Goal: Task Accomplishment & Management: Manage account settings

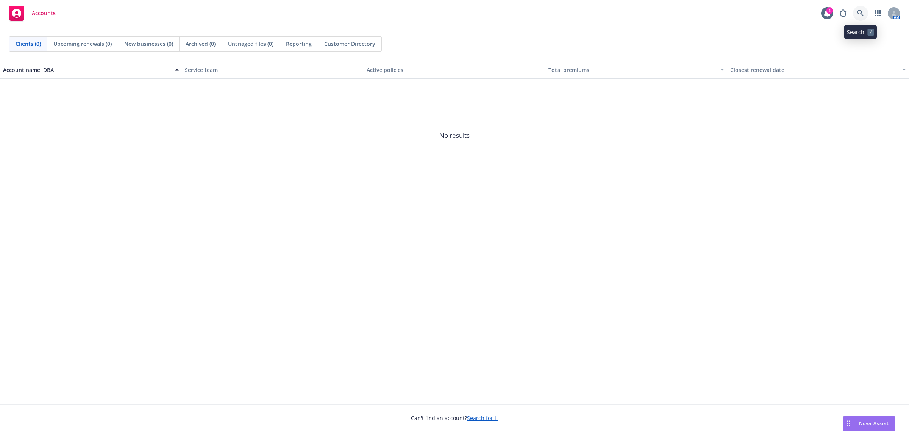
click at [864, 12] on link at bounding box center [860, 13] width 15 height 15
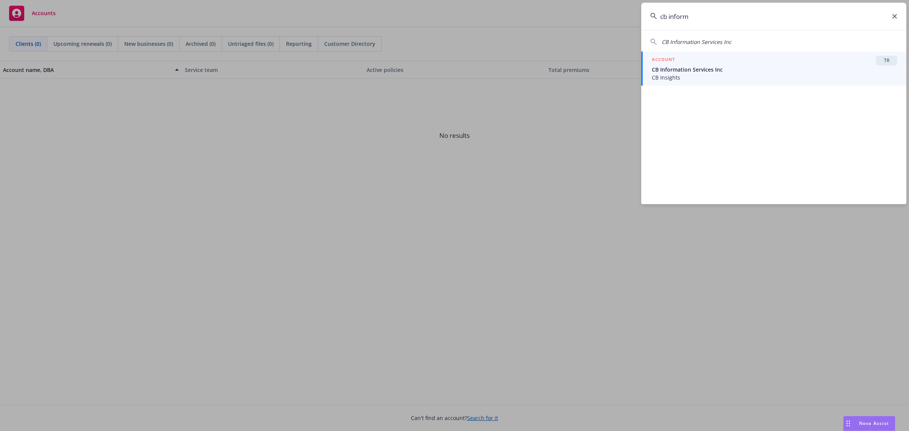
type input "cb inform"
click at [756, 66] on span "CB Information Services Inc" at bounding box center [774, 70] width 245 height 8
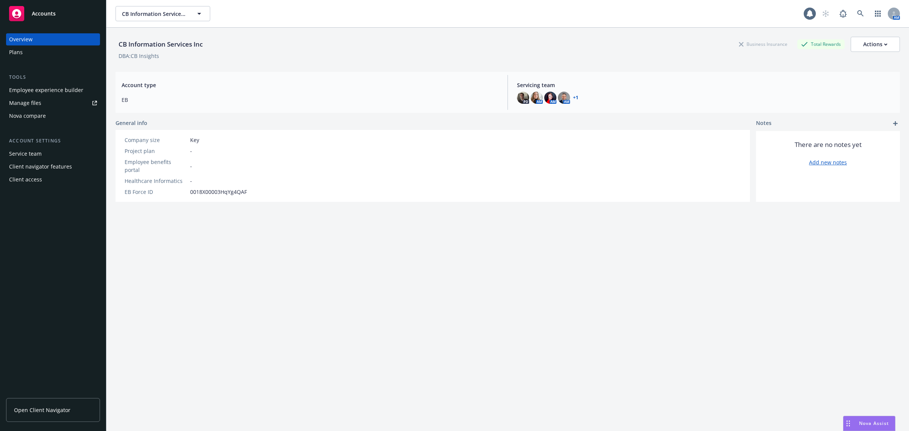
click at [30, 48] on div "Plans" at bounding box center [53, 52] width 88 height 12
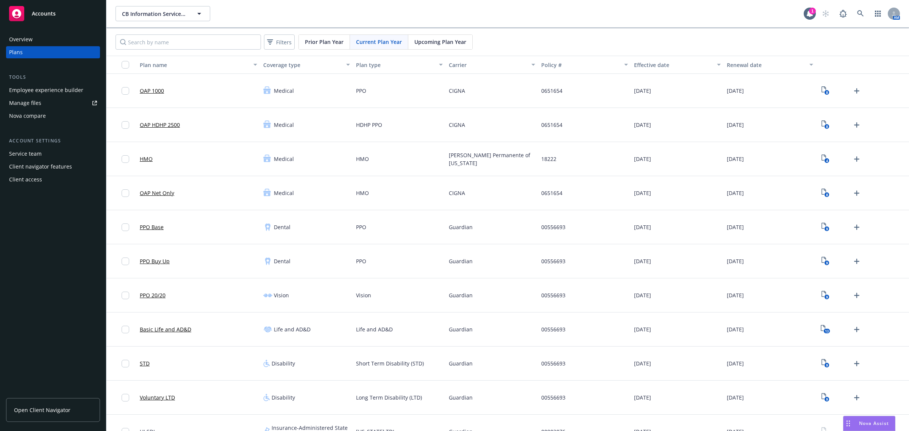
click at [83, 413] on link "Open Client Navigator" at bounding box center [53, 410] width 94 height 24
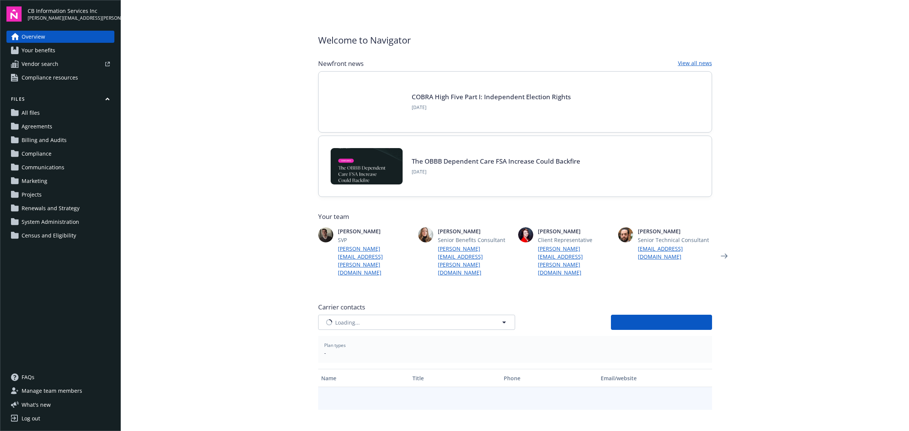
type input "CIGNA"
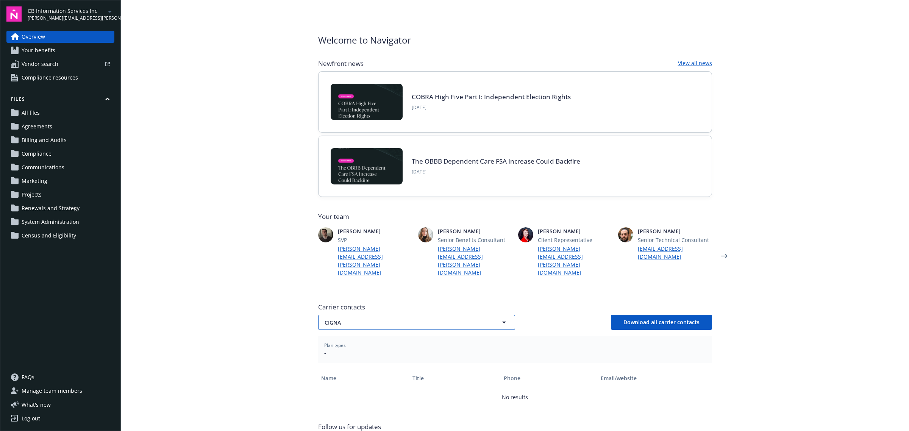
click at [392, 319] on span "CIGNA" at bounding box center [404, 323] width 158 height 8
click at [343, 354] on div "Guardian" at bounding box center [416, 364] width 195 height 20
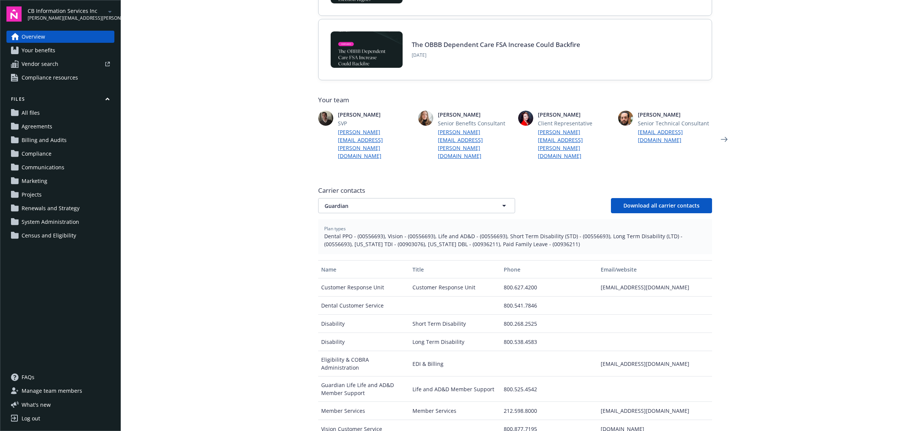
scroll to position [142, 0]
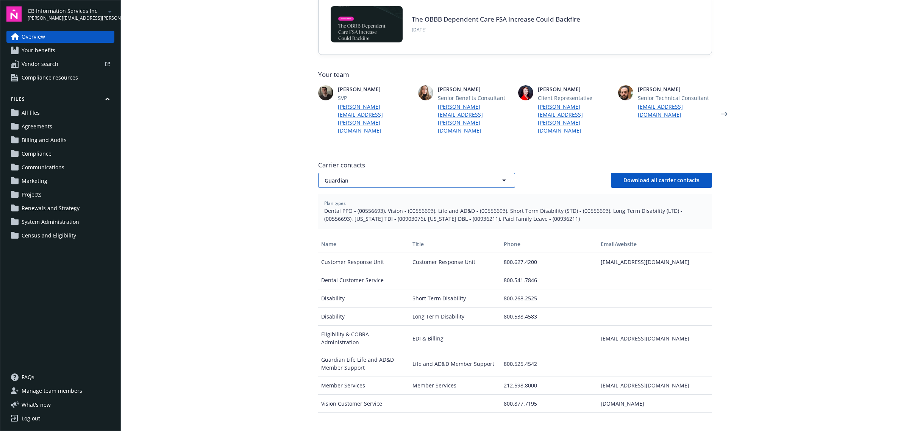
click at [353, 173] on button "Guardian" at bounding box center [416, 180] width 197 height 15
click at [351, 240] on strong "[PERSON_NAME] Permanente of [US_STATE]" at bounding box center [382, 243] width 113 height 7
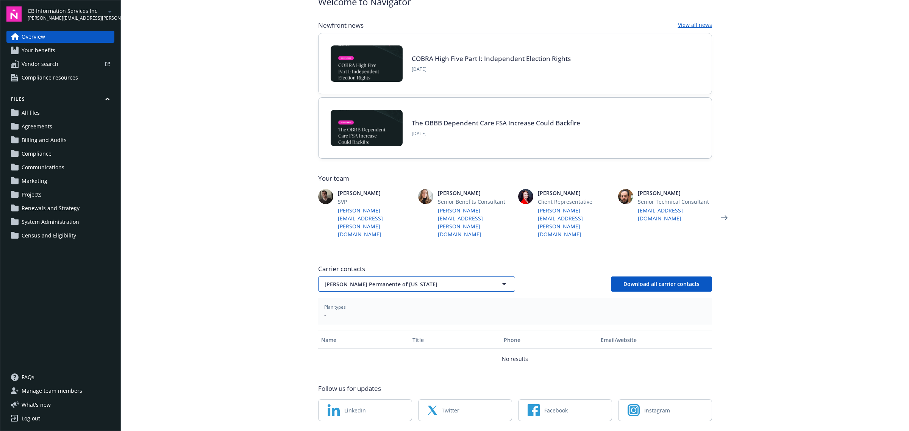
drag, startPoint x: 357, startPoint y: 260, endPoint x: 359, endPoint y: 266, distance: 6.7
click at [357, 280] on span "[PERSON_NAME] Permanente of [US_STATE]" at bounding box center [404, 284] width 158 height 8
click at [361, 358] on div "Navia Benefit Solutions" at bounding box center [416, 368] width 195 height 20
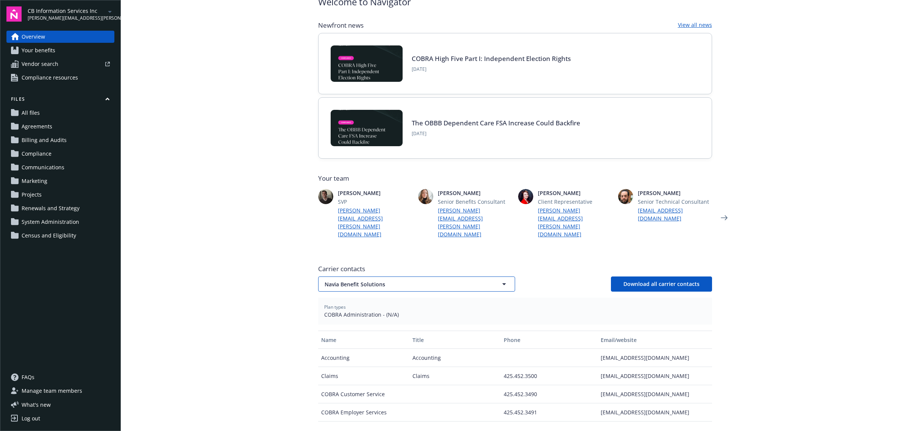
click at [377, 280] on span "Navia Benefit Solutions" at bounding box center [404, 284] width 158 height 8
click at [349, 383] on div "Wex Inc." at bounding box center [416, 388] width 186 height 11
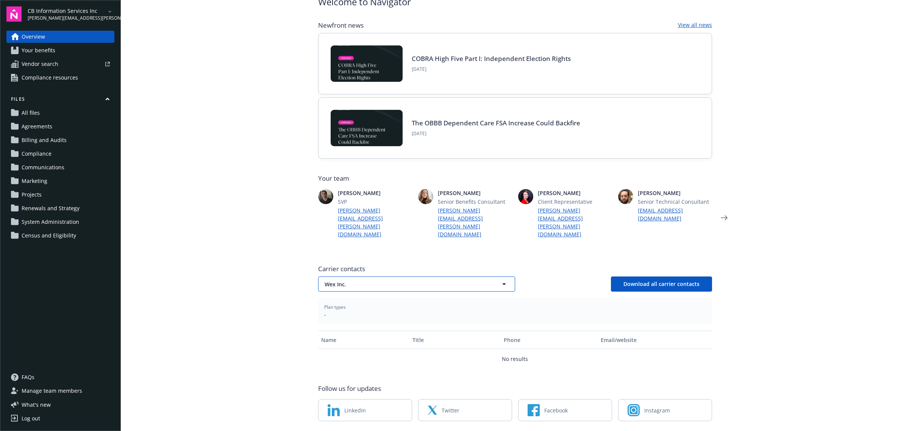
click at [339, 276] on button "Wex Inc." at bounding box center [416, 283] width 197 height 15
click at [346, 300] on div "CIGNA" at bounding box center [416, 305] width 186 height 11
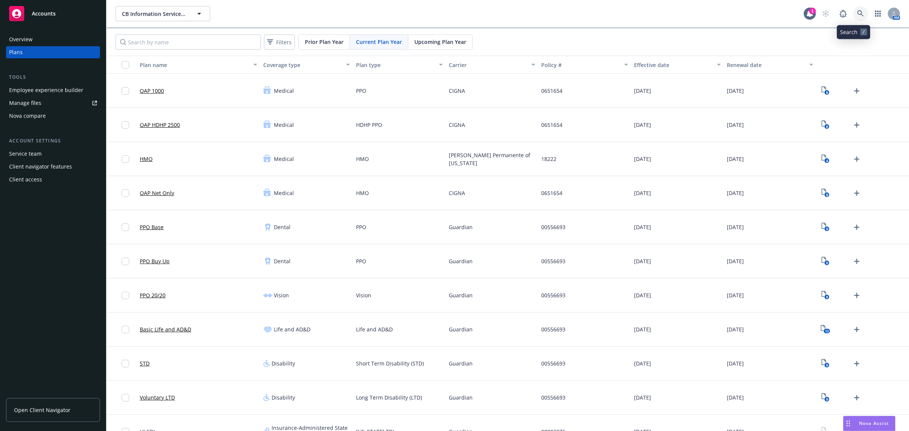
click at [853, 17] on link at bounding box center [860, 13] width 15 height 15
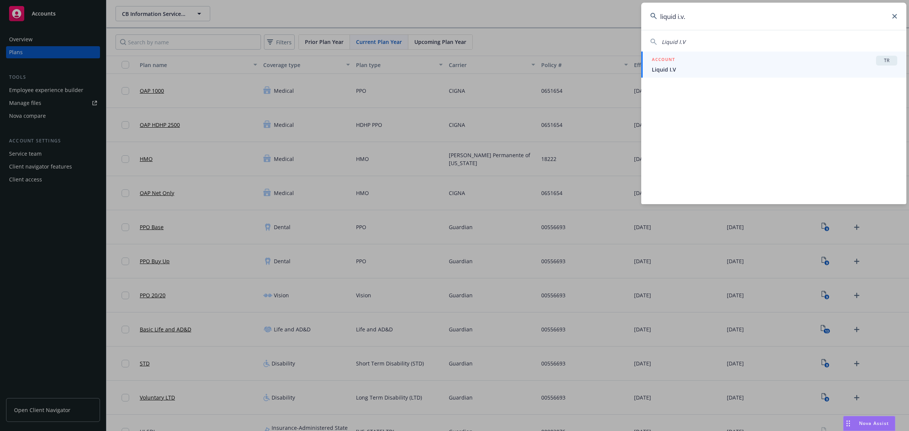
type input "liquid i.v."
click at [738, 75] on link "ACCOUNT TR Liquid I.V" at bounding box center [773, 65] width 265 height 26
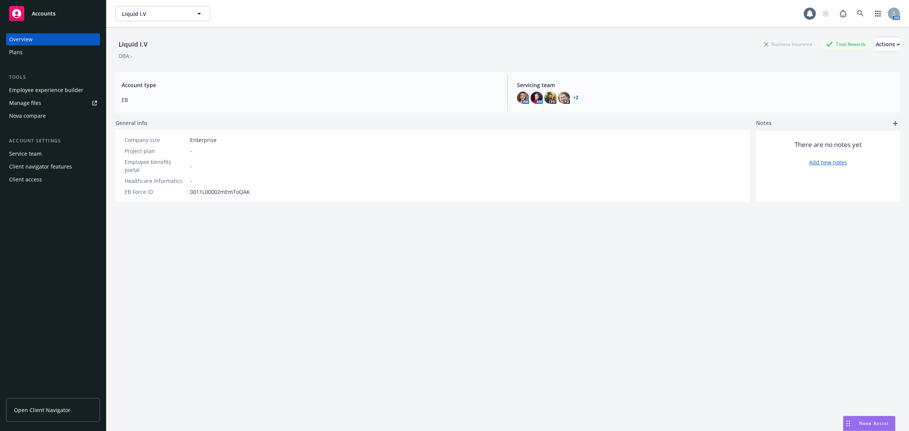
click at [41, 89] on div "Employee experience builder" at bounding box center [46, 90] width 74 height 12
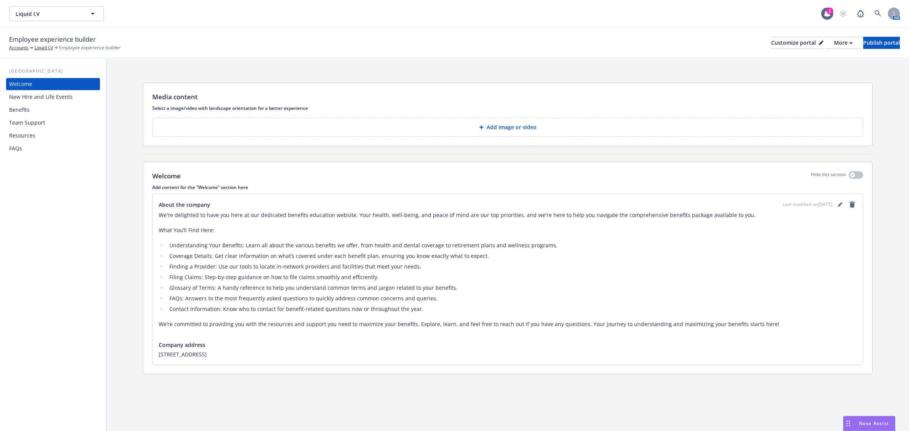
click at [25, 111] on div "Benefits" at bounding box center [19, 110] width 20 height 12
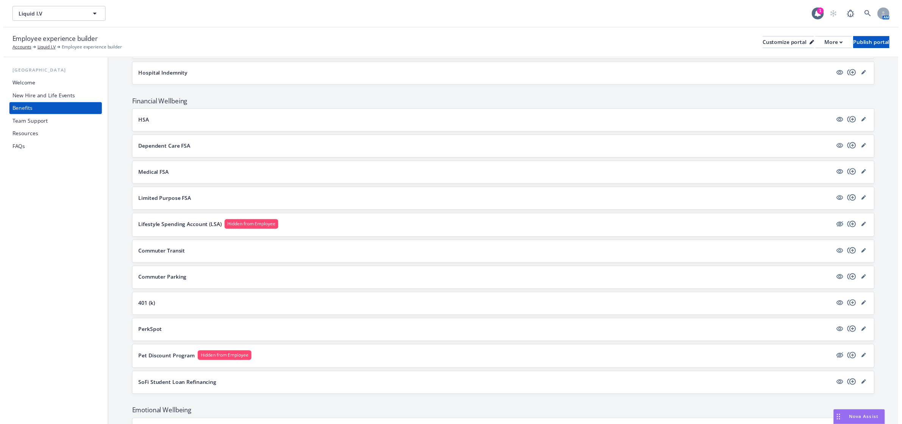
scroll to position [779, 0]
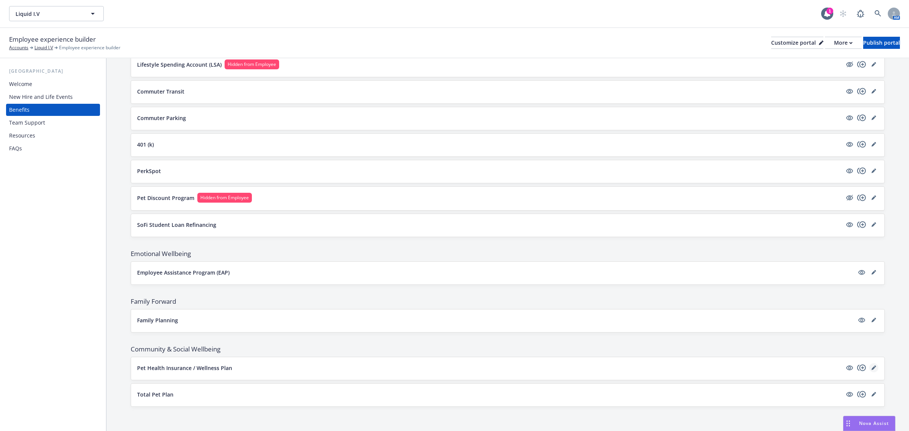
click at [871, 369] on icon "editPencil" at bounding box center [873, 367] width 5 height 5
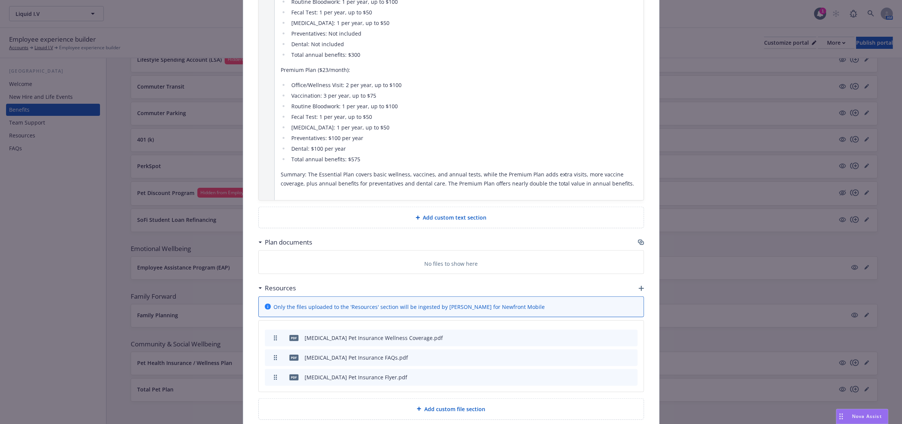
scroll to position [954, 0]
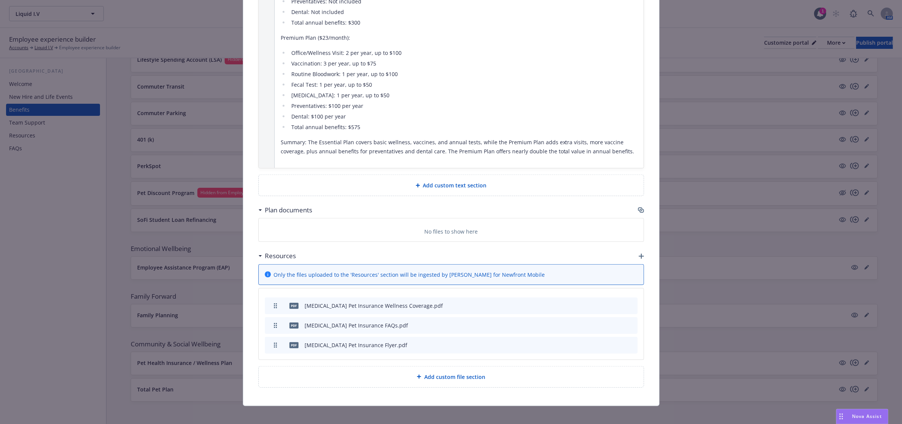
click at [618, 303] on icon "preview file" at bounding box center [618, 305] width 7 height 5
click at [628, 302] on icon "archive file" at bounding box center [630, 305] width 5 height 6
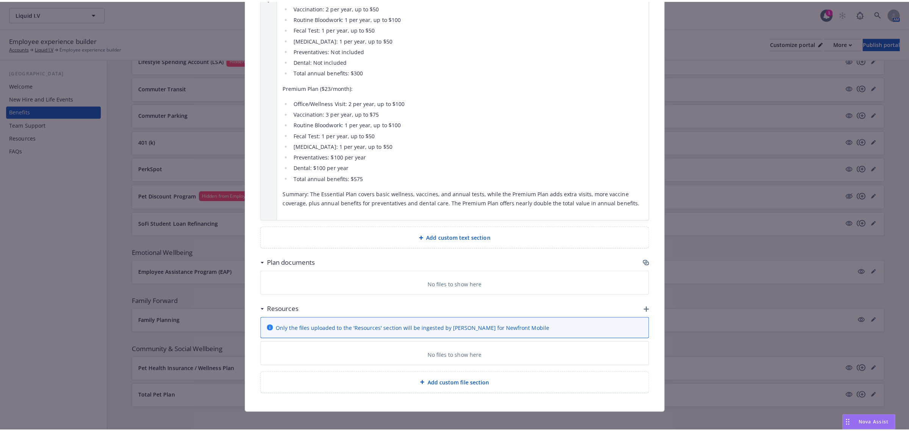
scroll to position [934, 0]
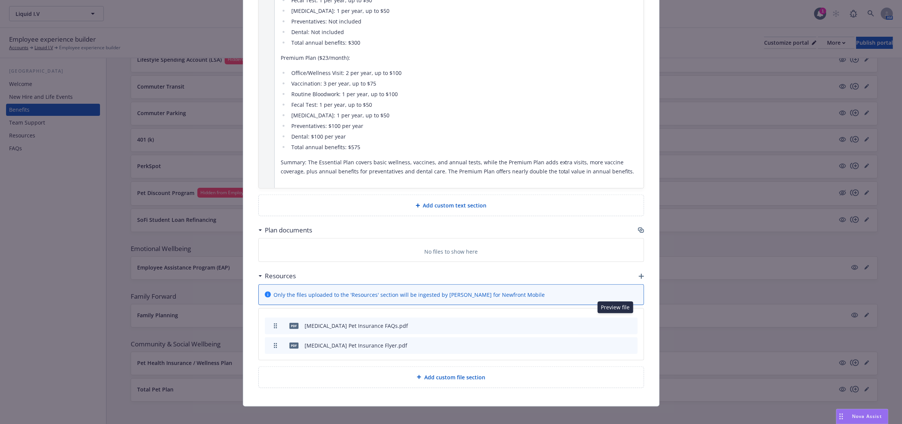
click at [615, 323] on icon "preview file" at bounding box center [618, 325] width 7 height 5
click at [615, 342] on icon "preview file" at bounding box center [618, 344] width 7 height 5
click at [415, 376] on div "Add custom file section" at bounding box center [451, 377] width 385 height 21
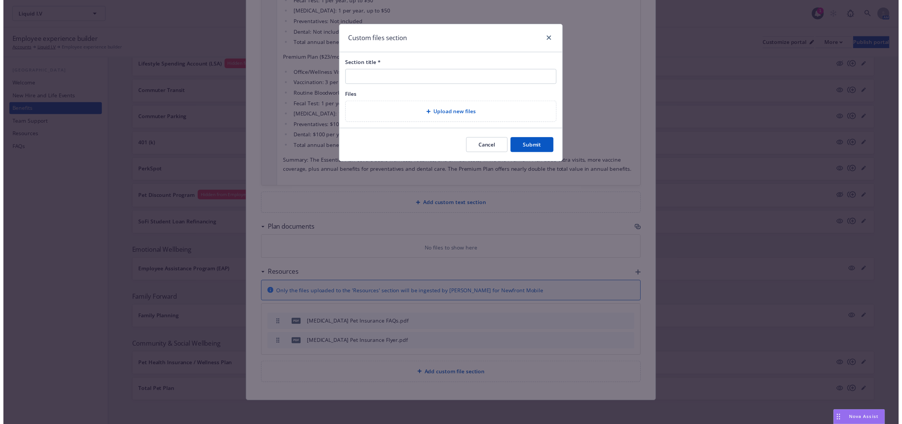
scroll to position [927, 0]
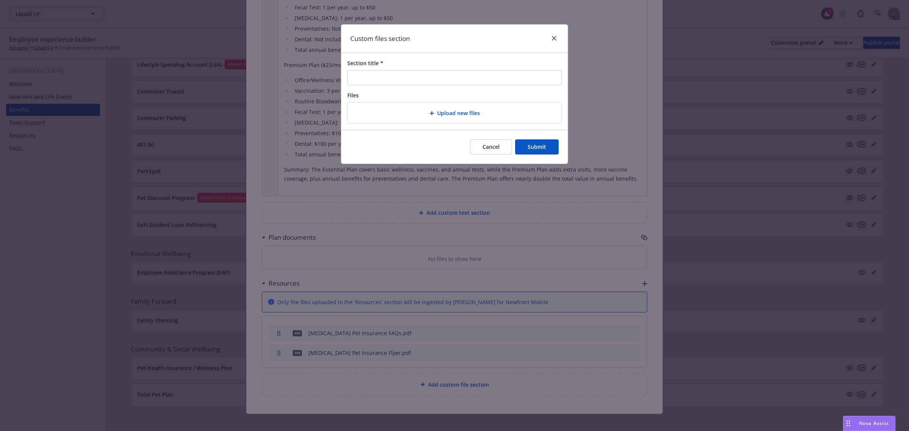
click at [502, 144] on button "Cancel" at bounding box center [491, 146] width 42 height 15
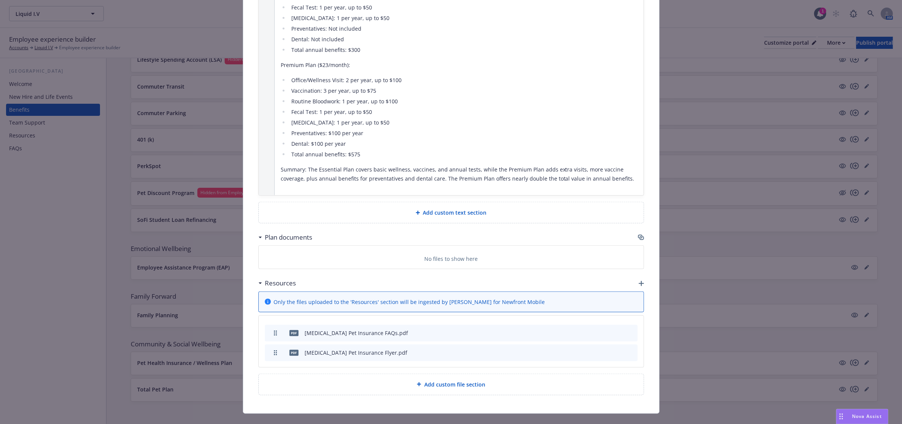
click at [632, 275] on div "Resources" at bounding box center [451, 283] width 386 height 16
click at [639, 281] on icon "button" at bounding box center [641, 283] width 5 height 5
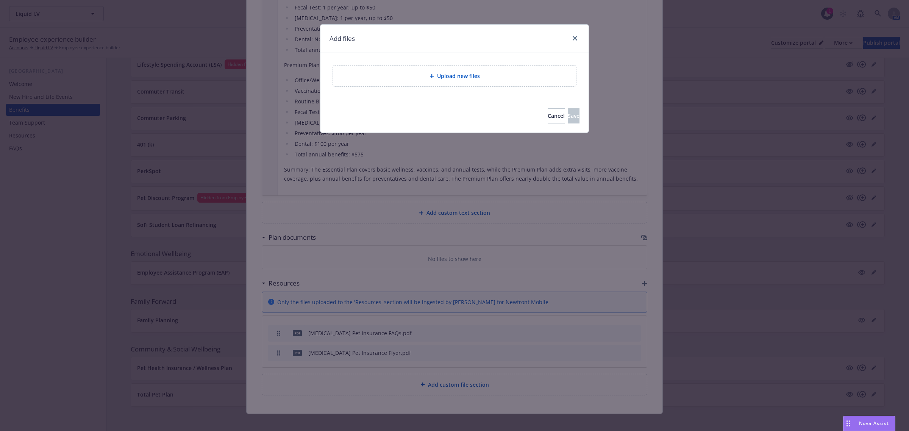
click at [422, 75] on div "Upload new files" at bounding box center [454, 76] width 231 height 9
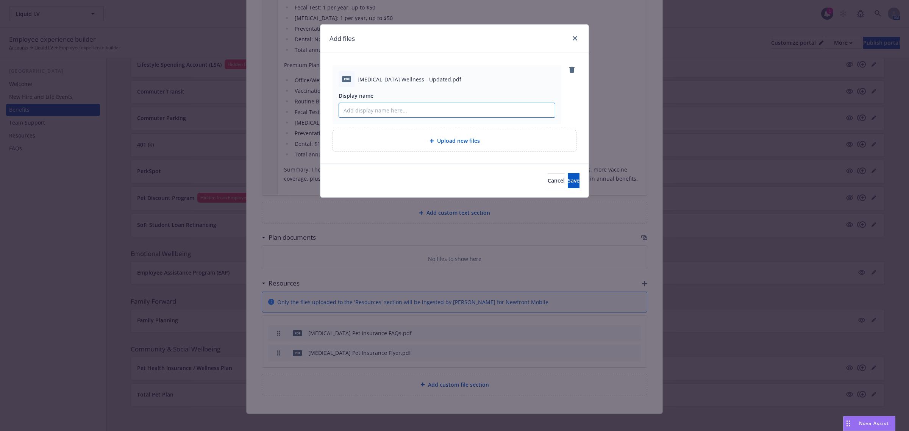
click at [387, 110] on input "Display name" at bounding box center [447, 110] width 216 height 14
type input "Wishbone Wellness Plan Flyer"
click at [568, 176] on button "Save" at bounding box center [574, 180] width 12 height 15
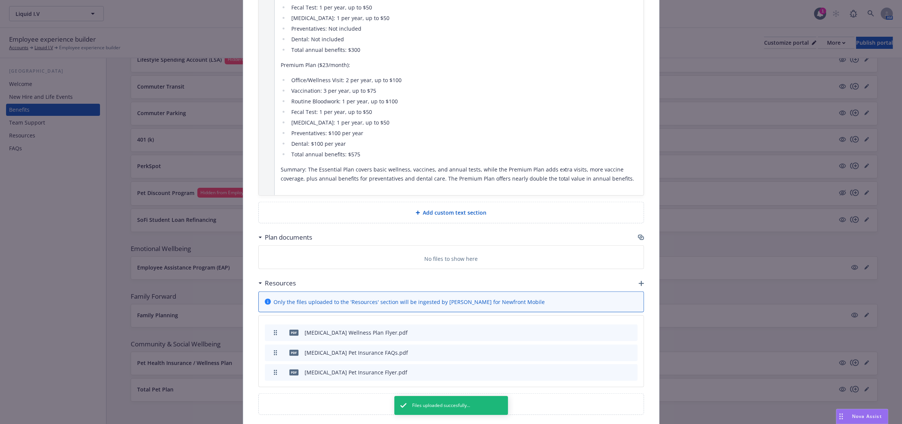
drag, startPoint x: 271, startPoint y: 367, endPoint x: 271, endPoint y: 327, distance: 39.8
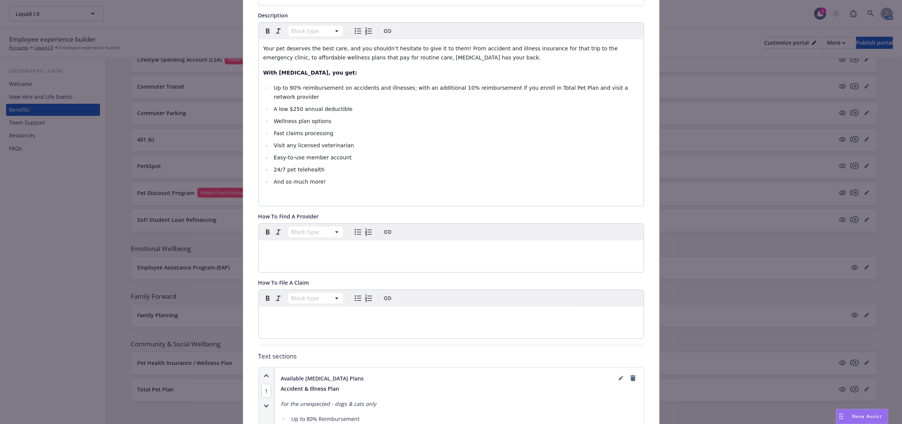
scroll to position [75, 0]
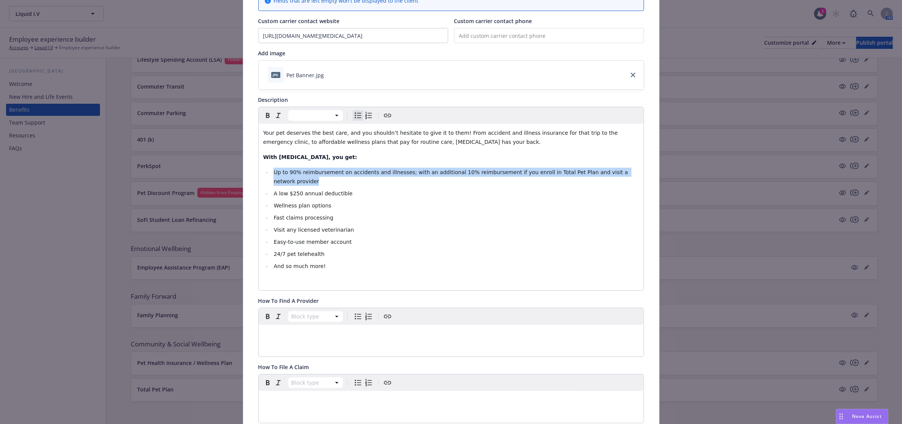
drag, startPoint x: 620, startPoint y: 173, endPoint x: 266, endPoint y: 175, distance: 354.5
click at [272, 175] on li "Up to 90% reimbursement on accidents and illnesses; with an additional 10% reim…" at bounding box center [455, 177] width 367 height 18
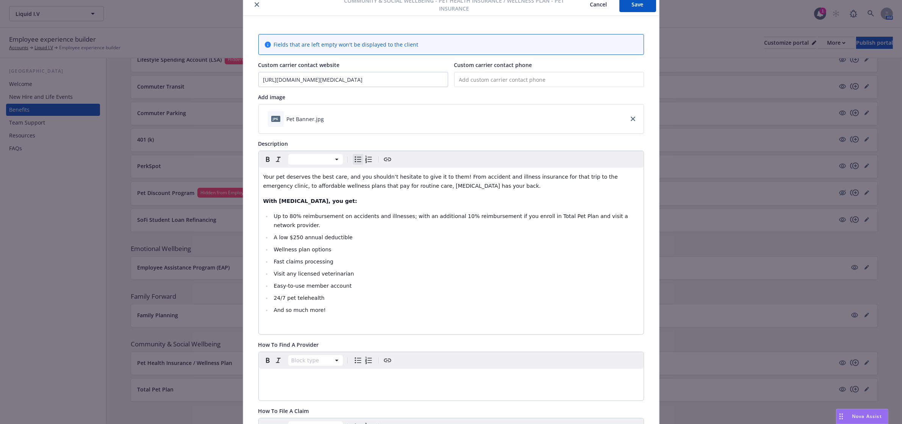
scroll to position [0, 0]
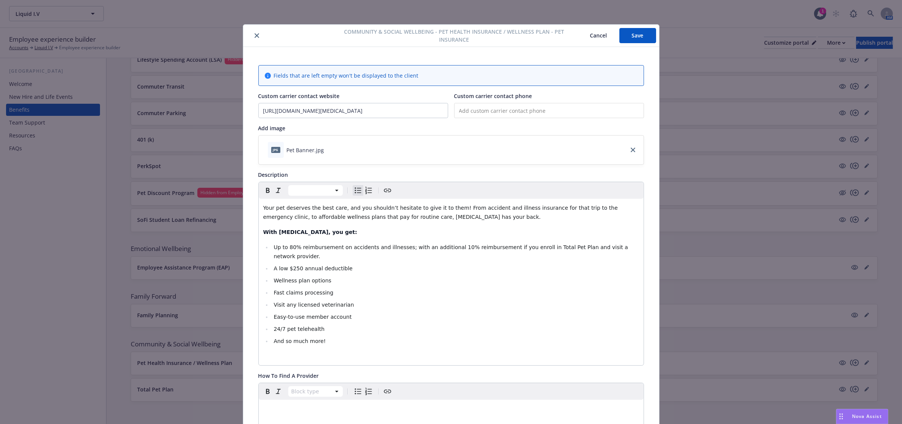
click at [625, 40] on button "Save" at bounding box center [637, 35] width 37 height 15
click at [634, 34] on button "Save" at bounding box center [637, 35] width 37 height 15
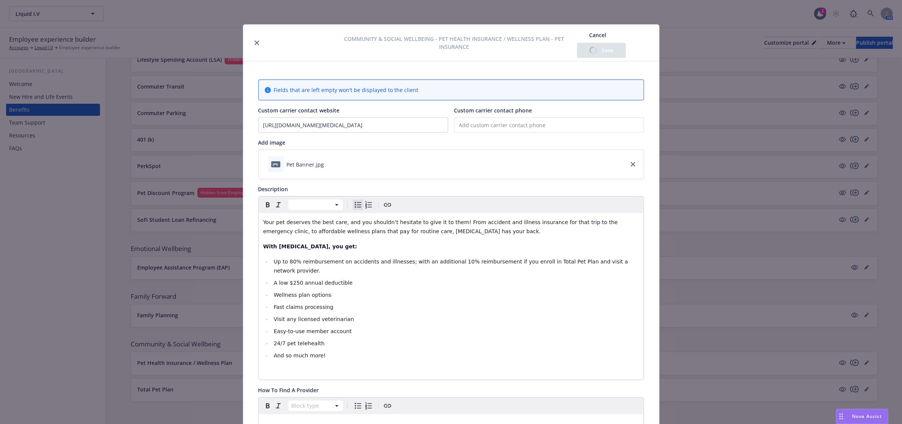
click at [255, 42] on icon "close" at bounding box center [257, 43] width 5 height 5
